Goal: Ask a question

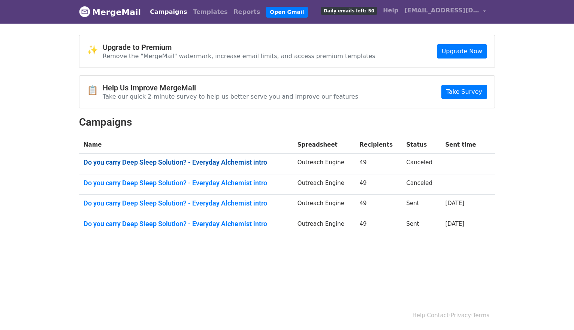
click at [183, 164] on link "Do you carry Deep Sleep Solution? - Everyday Alchemist intro" at bounding box center [186, 162] width 205 height 8
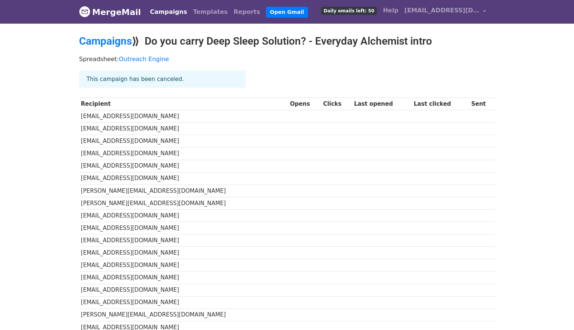
click at [107, 42] on link "Campaigns" at bounding box center [105, 41] width 53 height 12
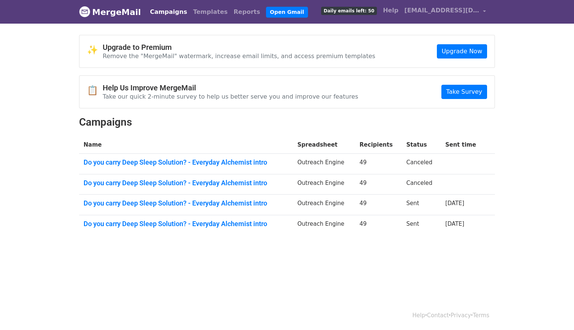
click at [57, 49] on body "MergeMail Campaigns Templates Reports Open Gmail Daily emails left: 50 Help who…" at bounding box center [287, 135] width 574 height 271
click at [121, 15] on link "MergeMail" at bounding box center [110, 12] width 62 height 16
